Goal: Communication & Community: Share content

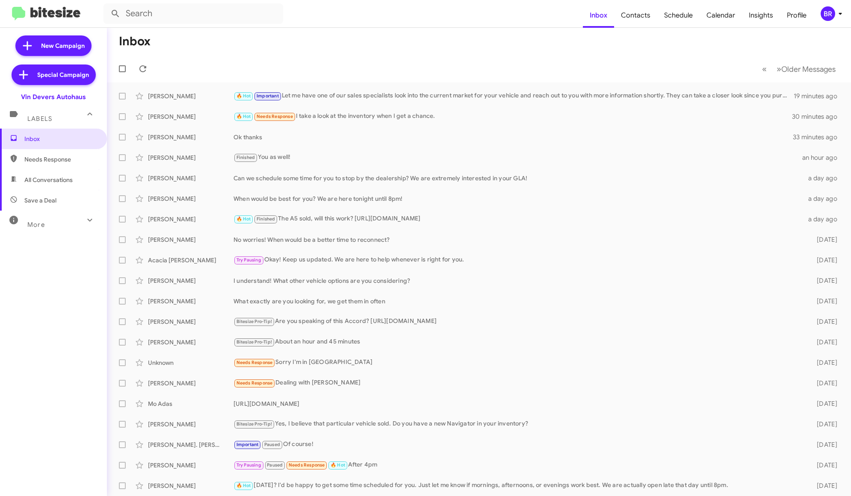
click at [830, 11] on div "BR" at bounding box center [828, 13] width 15 height 15
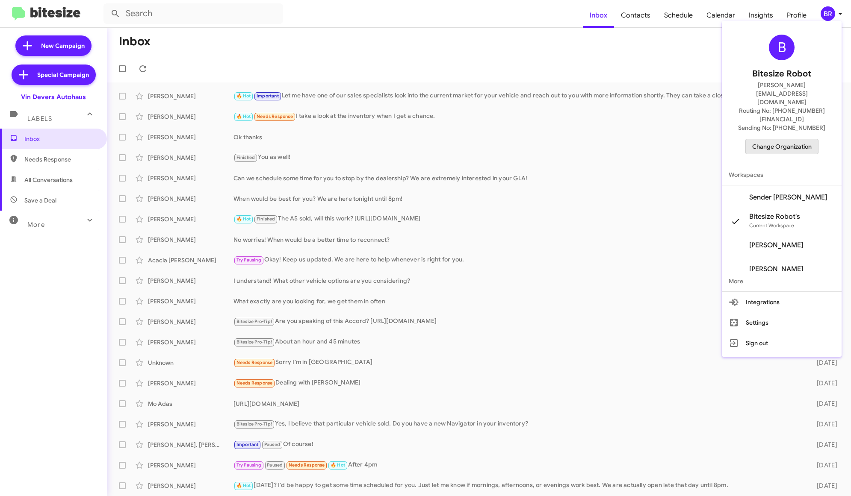
click at [793, 139] on span "Change Organization" at bounding box center [781, 146] width 59 height 15
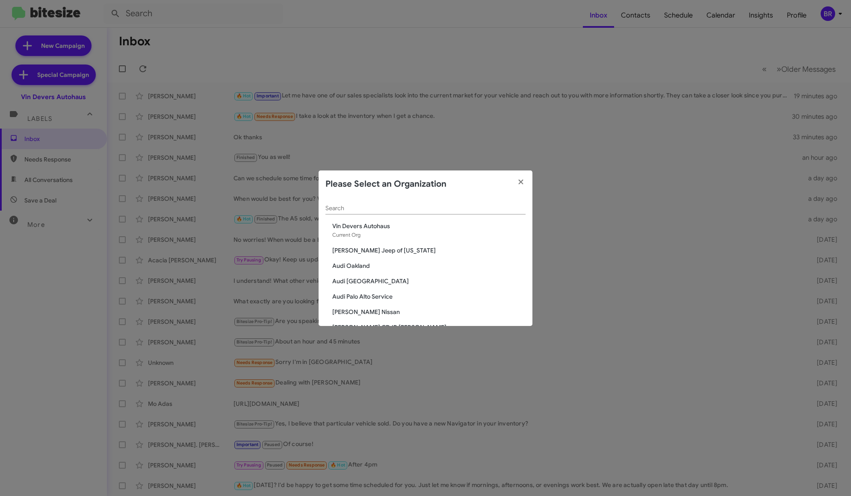
click at [414, 210] on input "Search" at bounding box center [425, 208] width 200 height 7
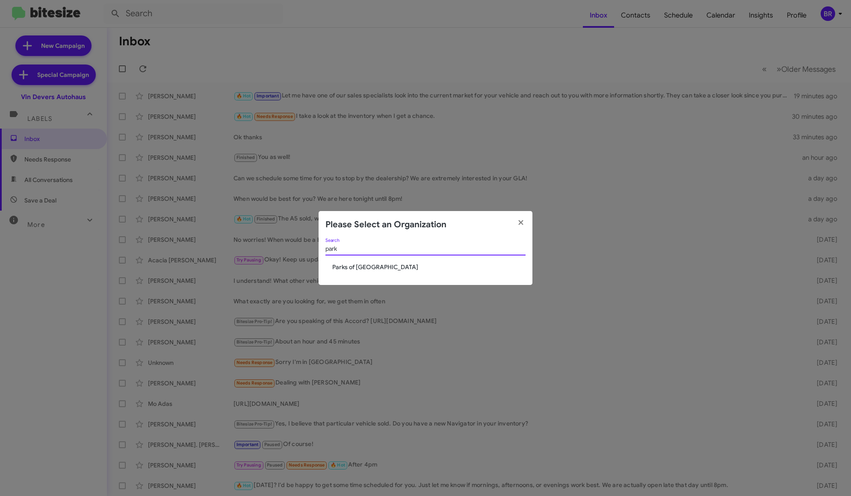
type input "park"
click at [371, 266] on span "Parks of [GEOGRAPHIC_DATA]" at bounding box center [428, 267] width 193 height 9
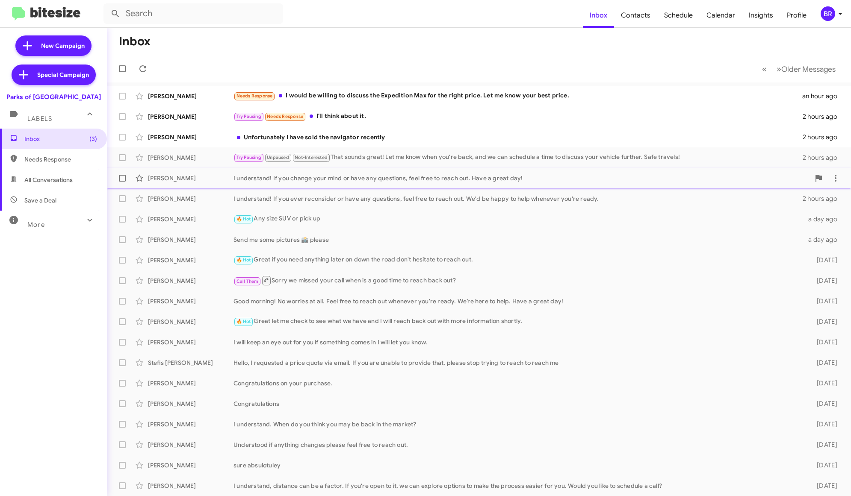
click at [398, 179] on div "I understand! If you change your mind or have any questions, feel free to reach…" at bounding box center [521, 178] width 576 height 9
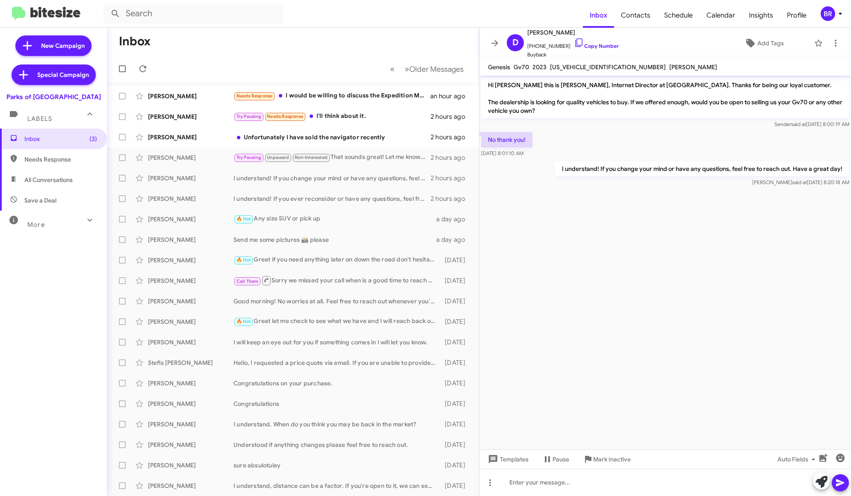
click at [68, 177] on span "All Conversations" at bounding box center [48, 180] width 48 height 9
type input "in:all-conversations"
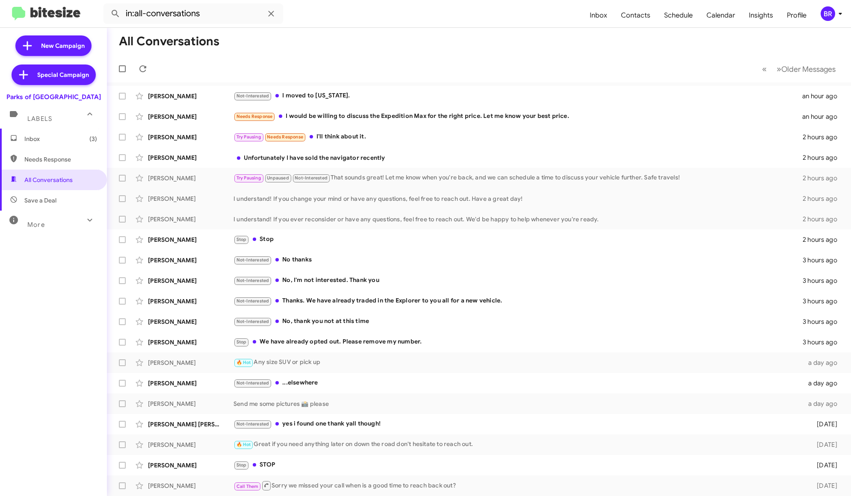
click at [63, 129] on span "Inbox (3)" at bounding box center [53, 139] width 107 height 21
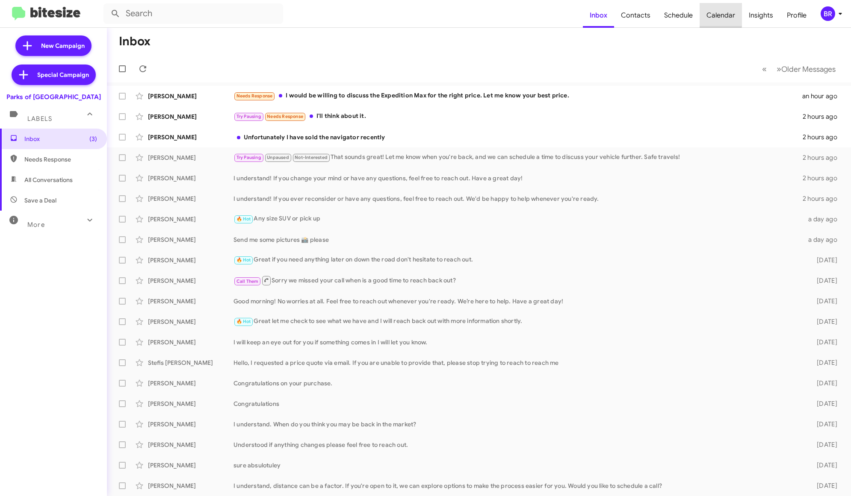
click at [716, 13] on span "Calendar" at bounding box center [721, 15] width 42 height 25
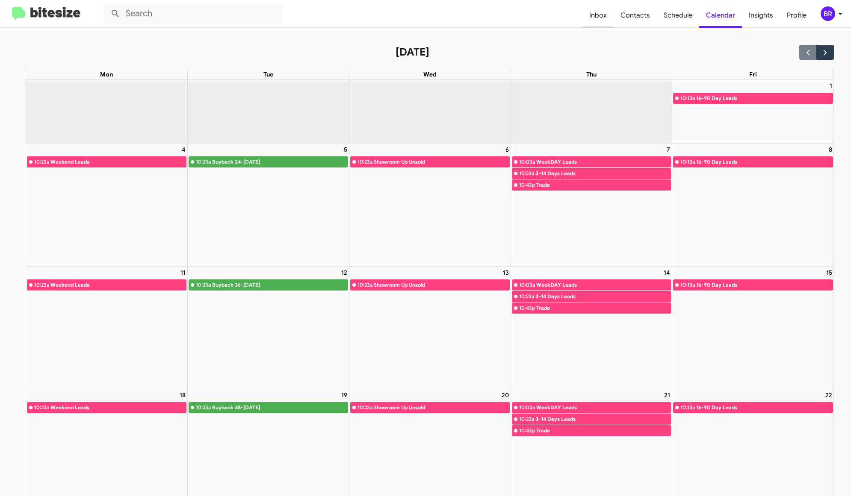
click at [602, 13] on span "Inbox" at bounding box center [597, 15] width 31 height 25
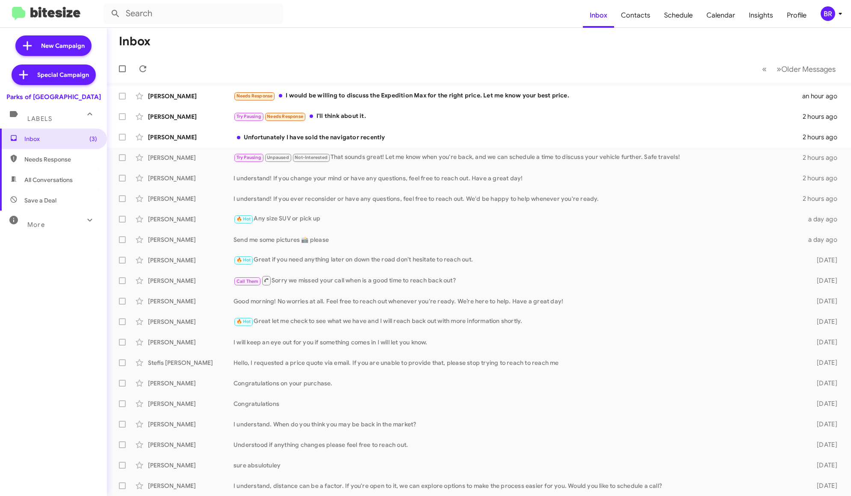
click at [830, 16] on div "BR" at bounding box center [828, 13] width 15 height 15
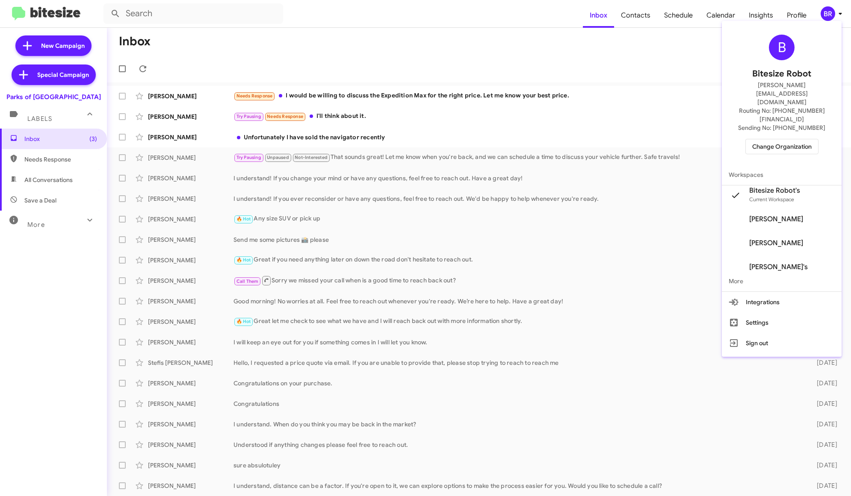
scroll to position [34, 0]
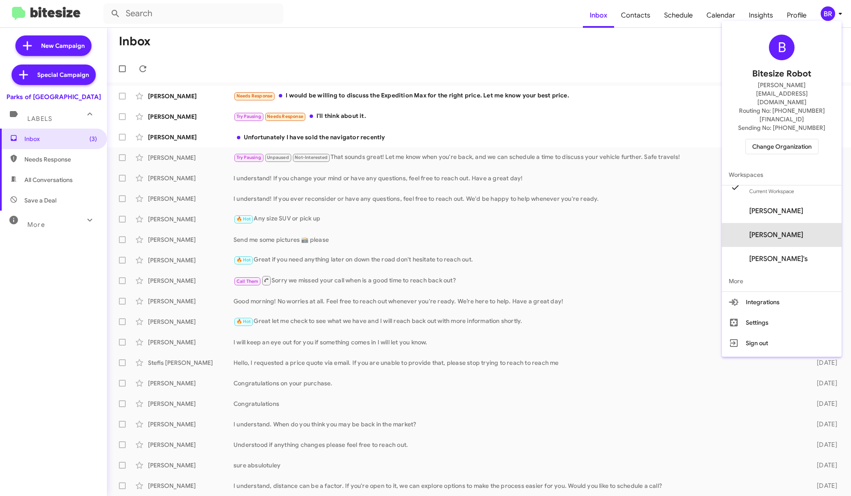
click at [787, 231] on span "Shianne Harrison's" at bounding box center [776, 235] width 54 height 9
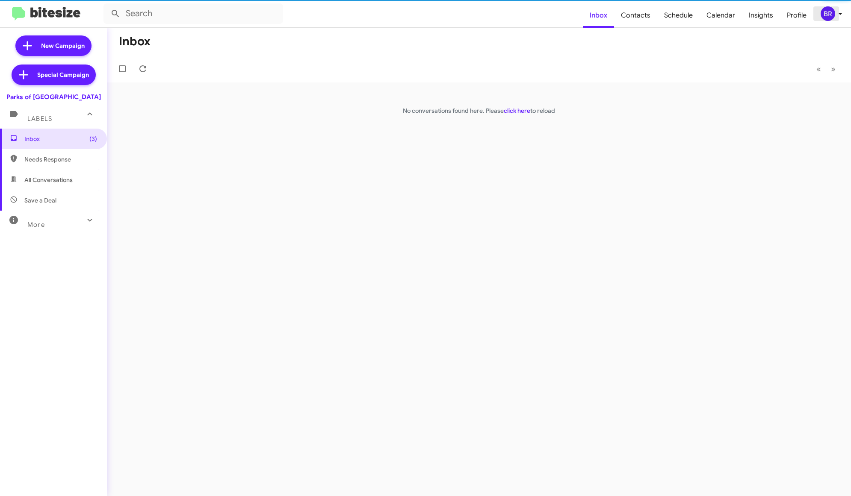
click at [832, 15] on div "BR" at bounding box center [828, 13] width 15 height 15
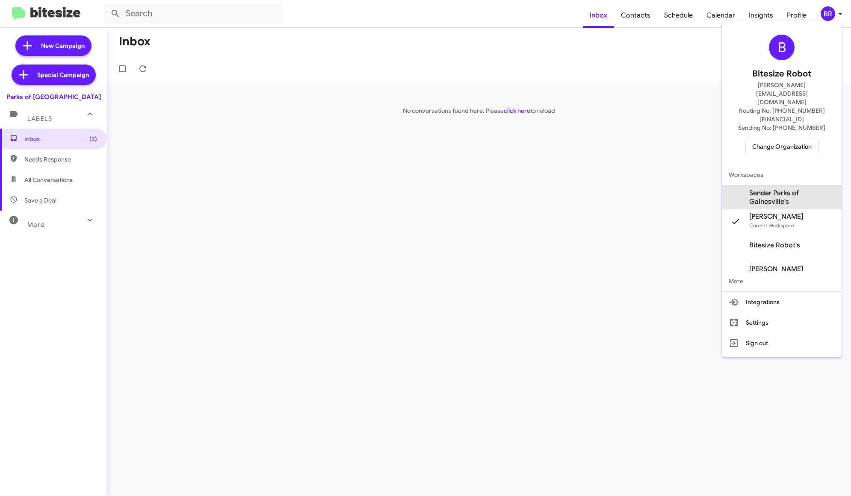
click at [759, 189] on span "Sender Parks of Gainesville's" at bounding box center [792, 197] width 86 height 17
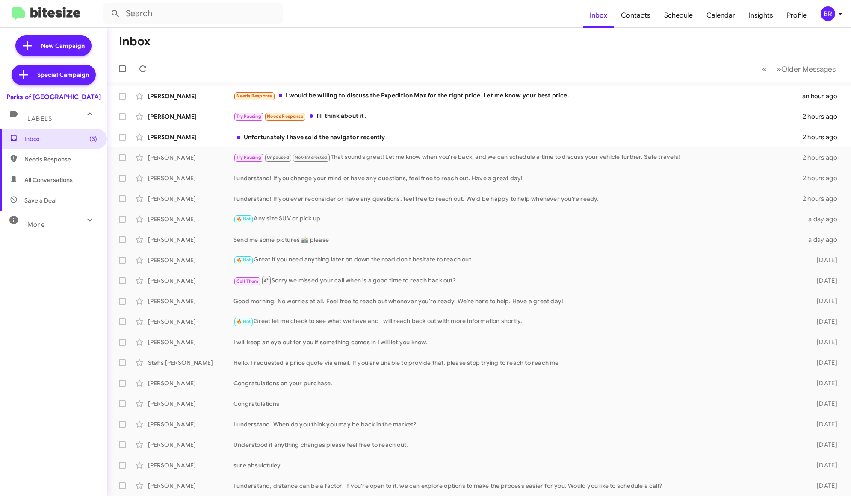
click at [839, 14] on icon at bounding box center [840, 14] width 3 height 2
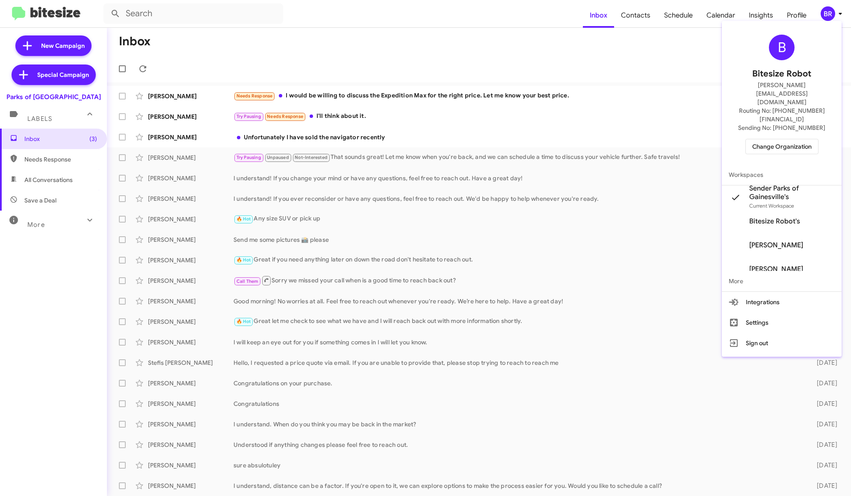
click at [650, 18] on div at bounding box center [425, 248] width 851 height 496
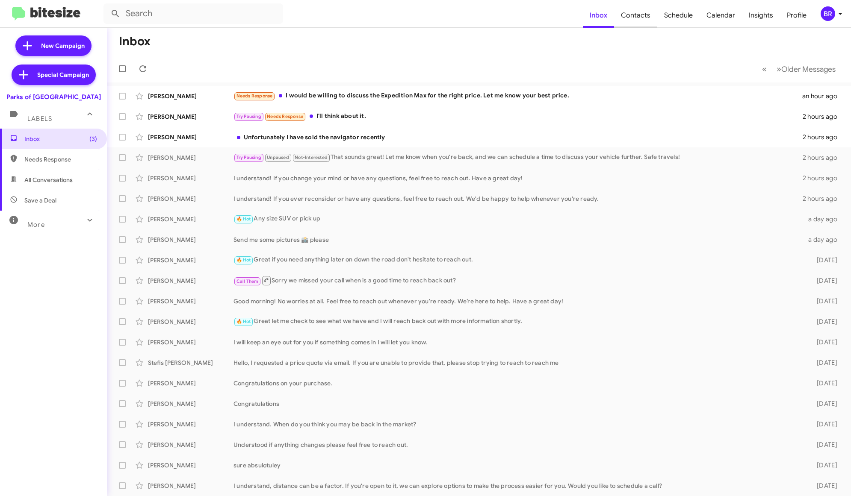
click at [644, 18] on span "Contacts" at bounding box center [635, 15] width 43 height 25
type input "in:groups"
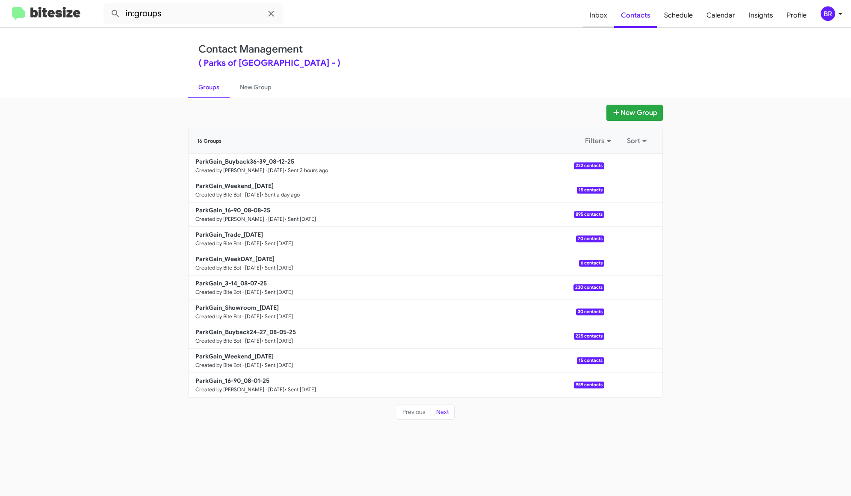
click at [596, 21] on span "Inbox" at bounding box center [598, 15] width 31 height 25
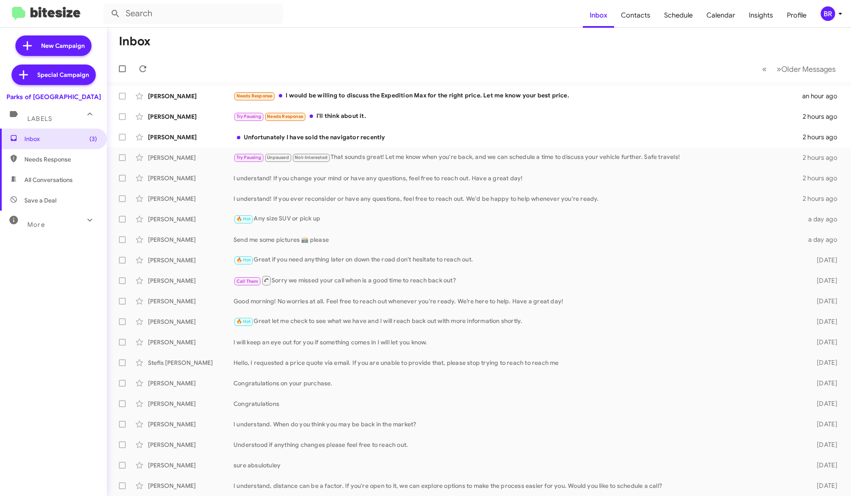
click at [73, 227] on div "More" at bounding box center [45, 221] width 76 height 16
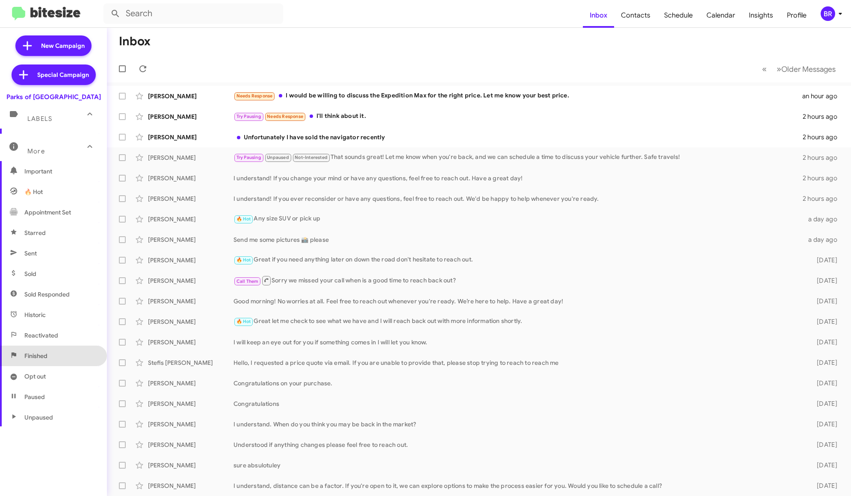
click at [64, 357] on span "Finished" at bounding box center [53, 356] width 107 height 21
type input "in:finished"
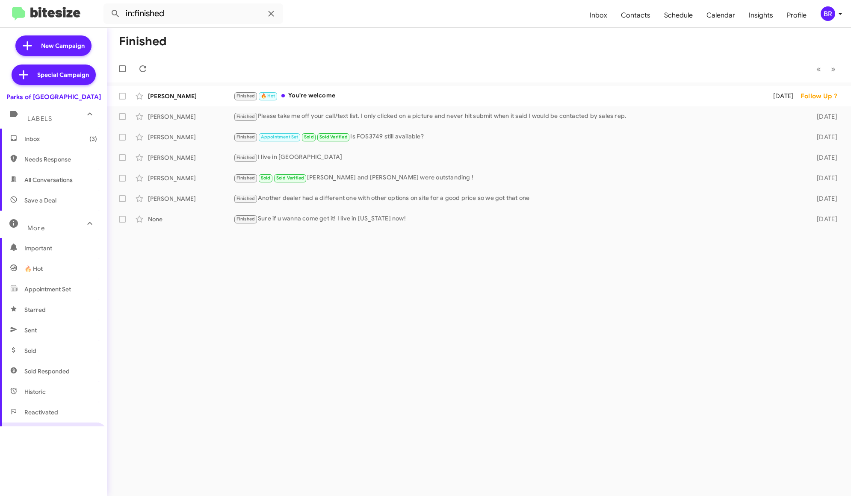
click at [57, 145] on span "Inbox (3)" at bounding box center [53, 139] width 107 height 21
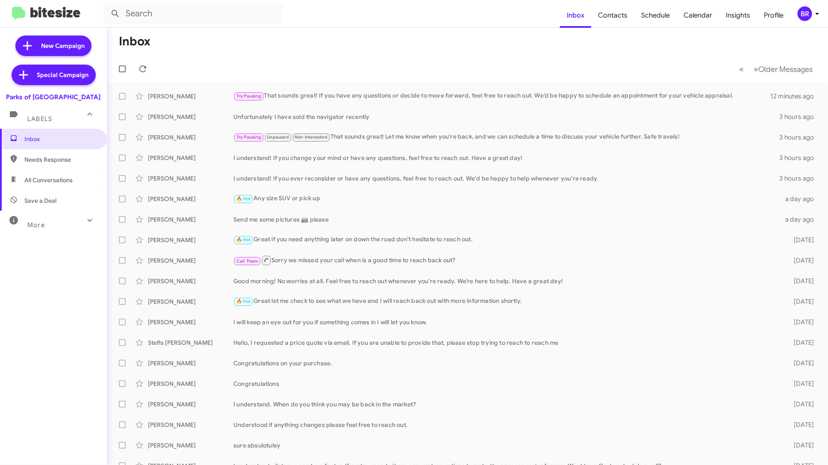
click at [812, 17] on icon at bounding box center [817, 14] width 10 height 10
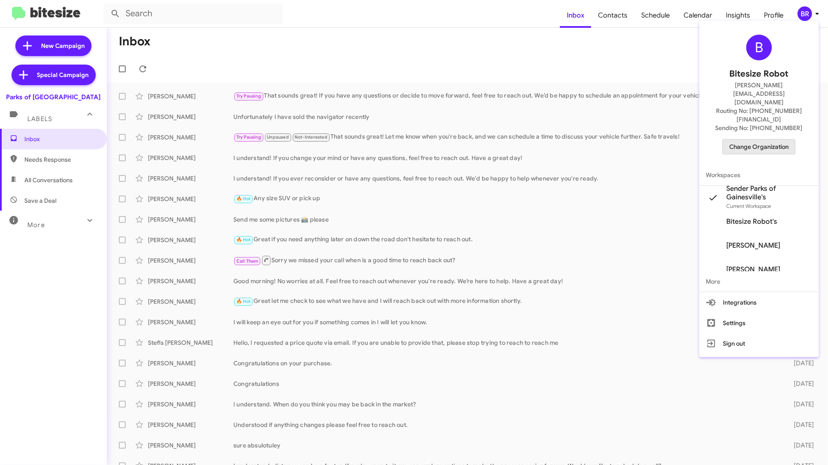
click at [777, 139] on span "Change Organization" at bounding box center [758, 146] width 59 height 15
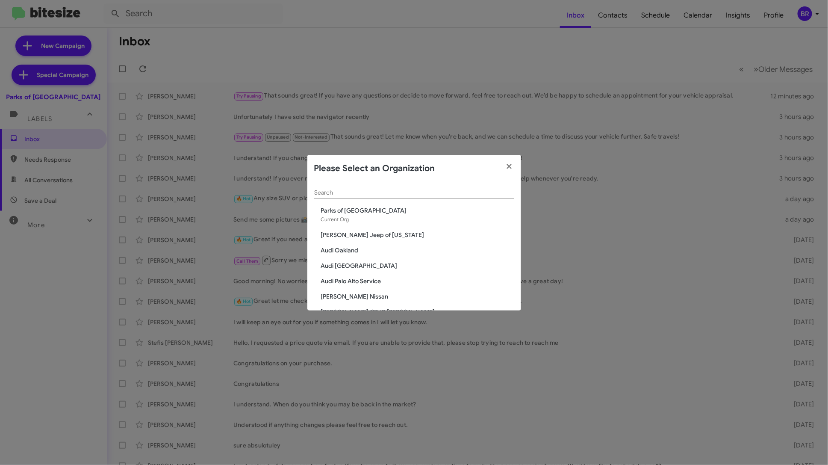
click at [393, 191] on input "Search" at bounding box center [414, 192] width 200 height 7
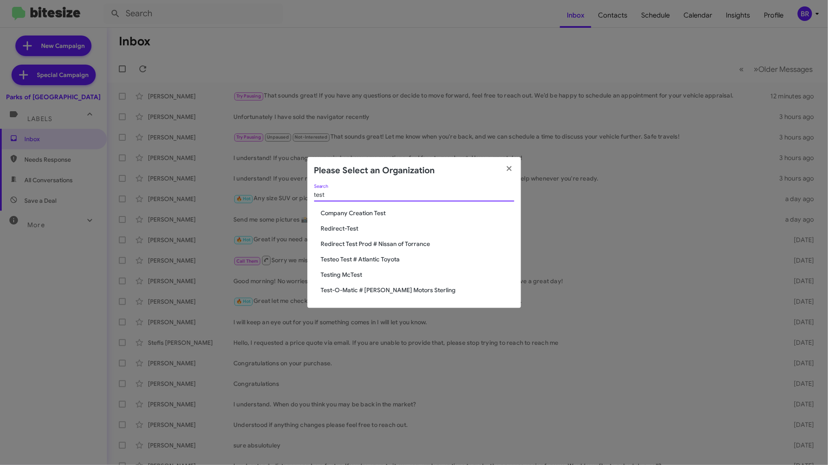
type input "test"
click at [394, 245] on span "Redirect Test Prod # Nissan of Torrance" at bounding box center [417, 243] width 193 height 9
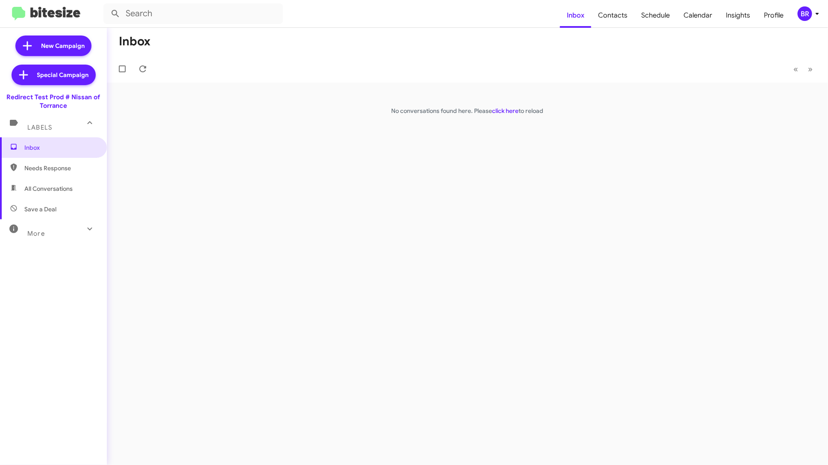
click at [805, 16] on div "BR" at bounding box center [805, 13] width 15 height 15
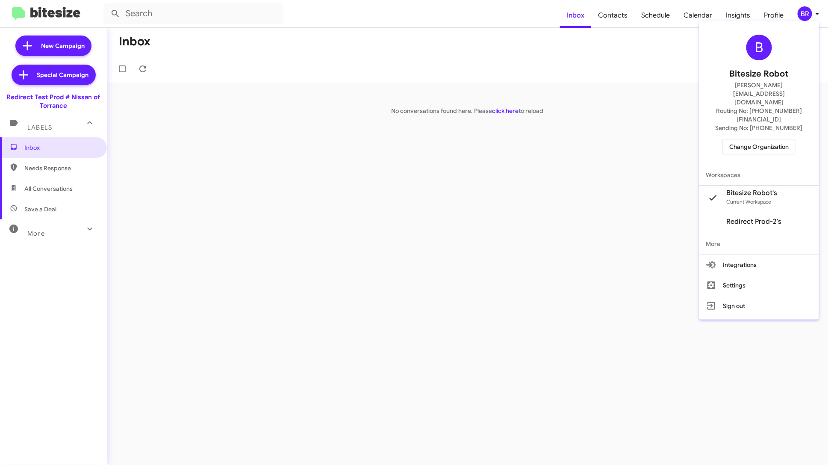
click at [768, 210] on span "Redirect Prod-2's" at bounding box center [760, 222] width 120 height 24
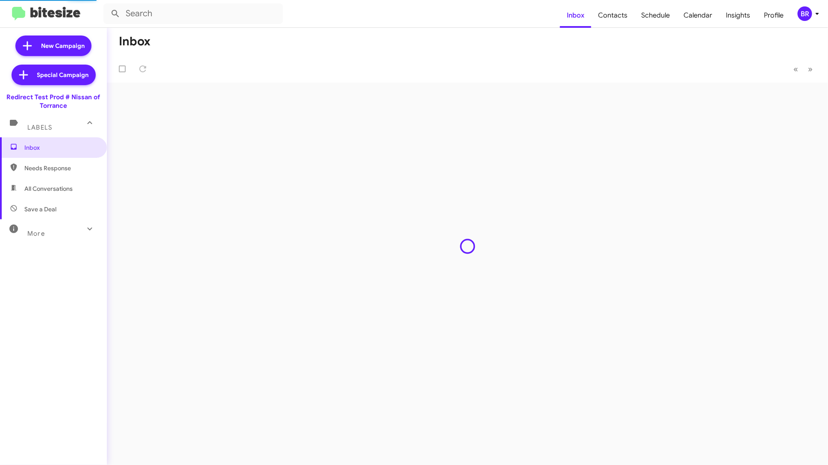
click at [620, 12] on span "Contacts" at bounding box center [612, 15] width 43 height 25
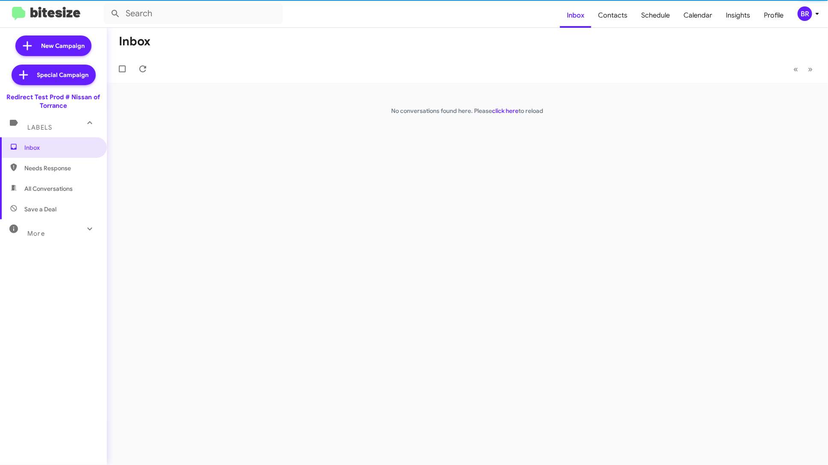
type input "in:groups"
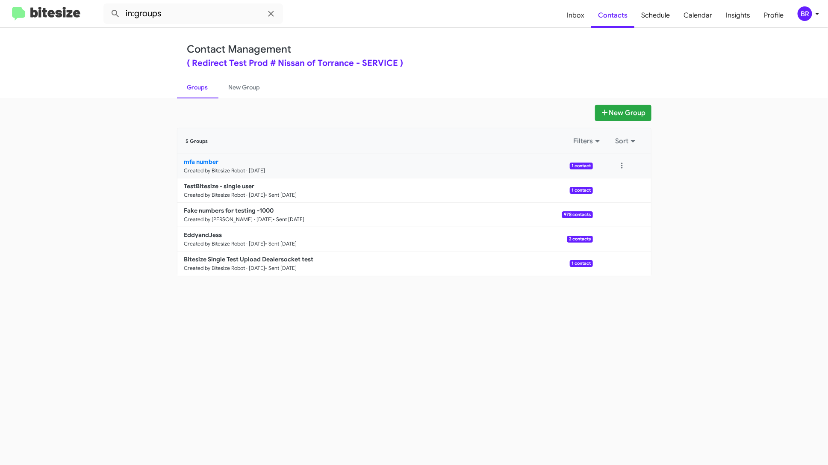
click at [459, 163] on p "mfa number" at bounding box center [385, 161] width 402 height 9
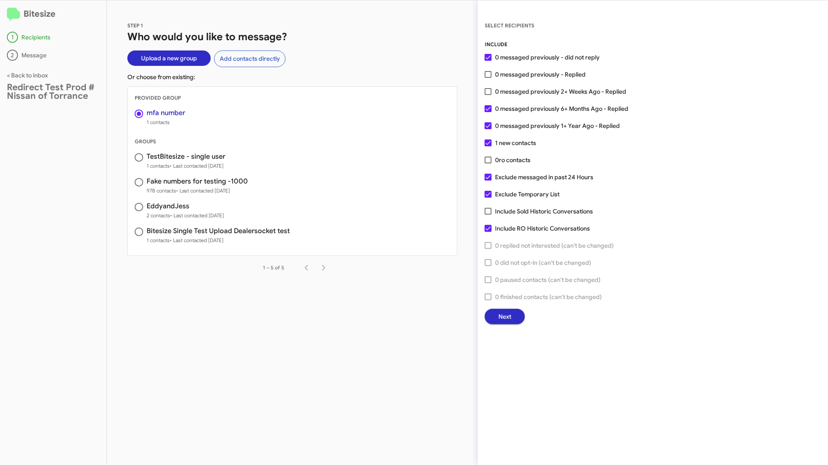
click at [505, 319] on span "Next" at bounding box center [505, 316] width 13 height 15
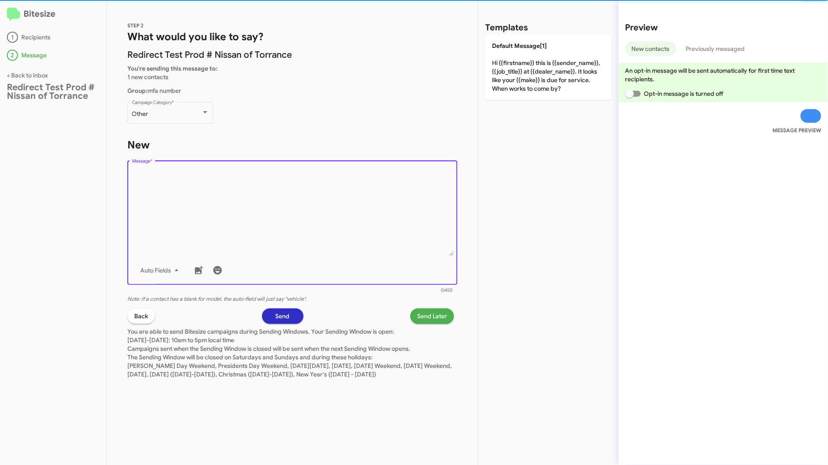
click at [321, 211] on textarea "Message *" at bounding box center [292, 211] width 321 height 87
paste textarea "Hi {{firstname}} this is {{sender_name}} at {{dealer_name}}. To show our gratit…"
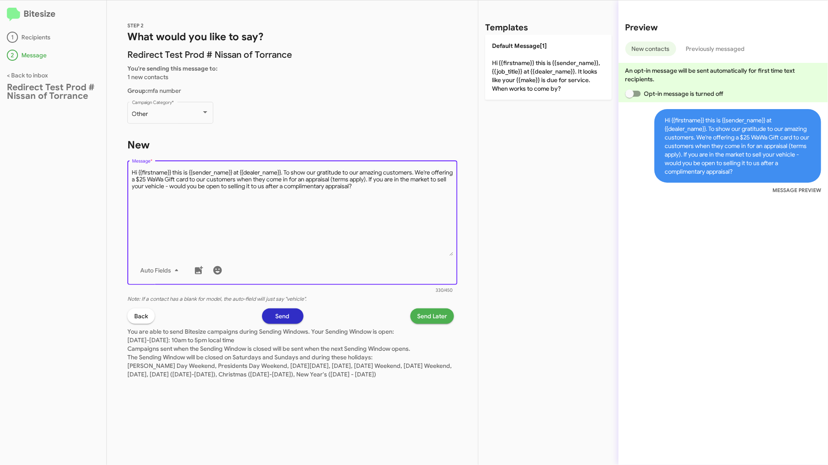
type textarea "Hi {{firstname}} this is {{sender_name}} at {{dealer_name}}. To show our gratit…"
click at [291, 316] on button "Send" at bounding box center [282, 315] width 41 height 15
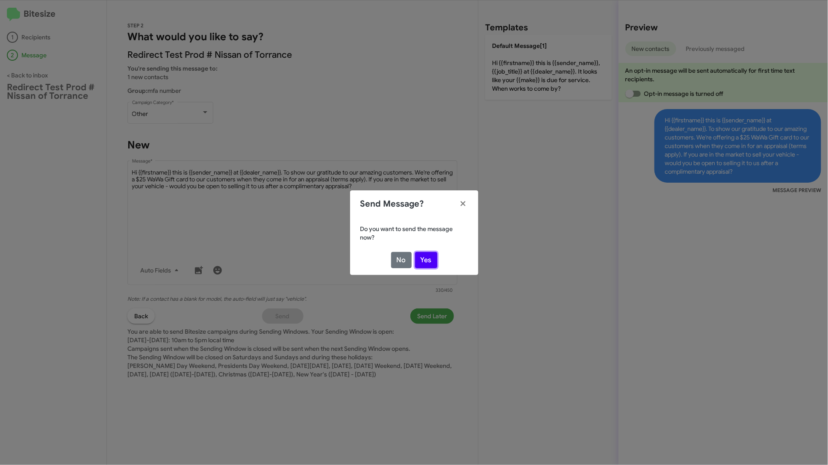
click at [425, 265] on button "Yes" at bounding box center [426, 260] width 22 height 16
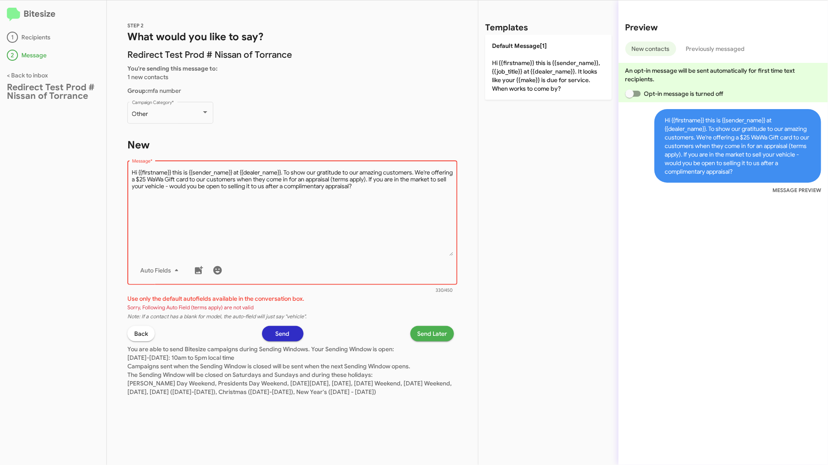
click at [39, 19] on h2 "Bitesize" at bounding box center [53, 14] width 93 height 14
click at [80, 105] on div "Bitesize 1 Recipients 2 Message < Back to inbox Redirect Test Prod # Nissan of …" at bounding box center [53, 232] width 107 height 464
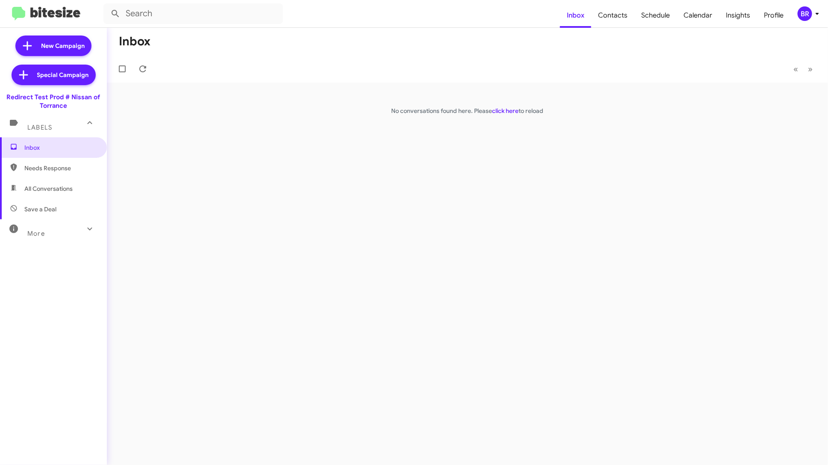
click at [807, 18] on div "BR" at bounding box center [805, 13] width 15 height 15
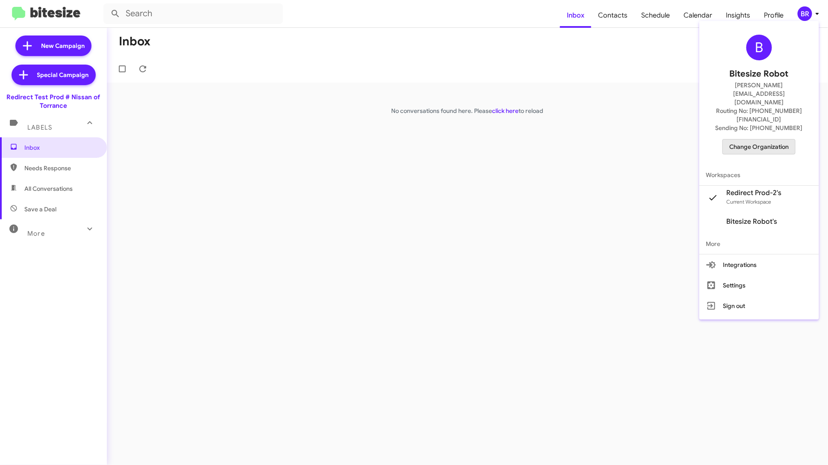
click at [768, 139] on span "Change Organization" at bounding box center [758, 146] width 59 height 15
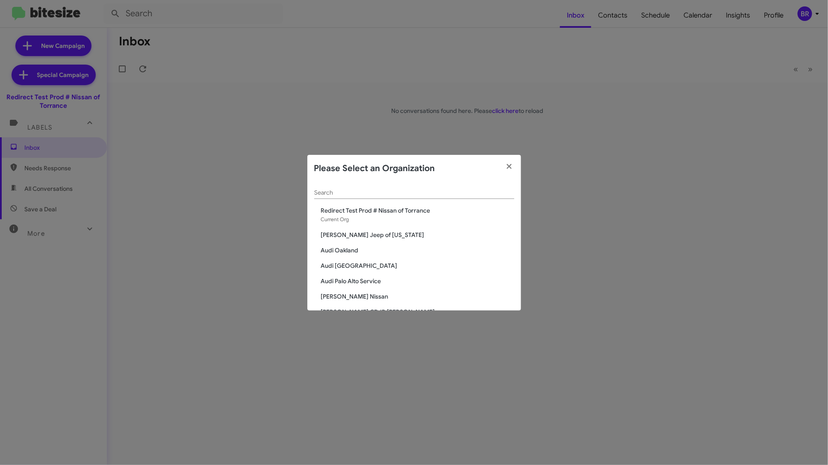
click at [351, 250] on span "Audi Oakland" at bounding box center [417, 250] width 193 height 9
